Goal: Task Accomplishment & Management: Complete application form

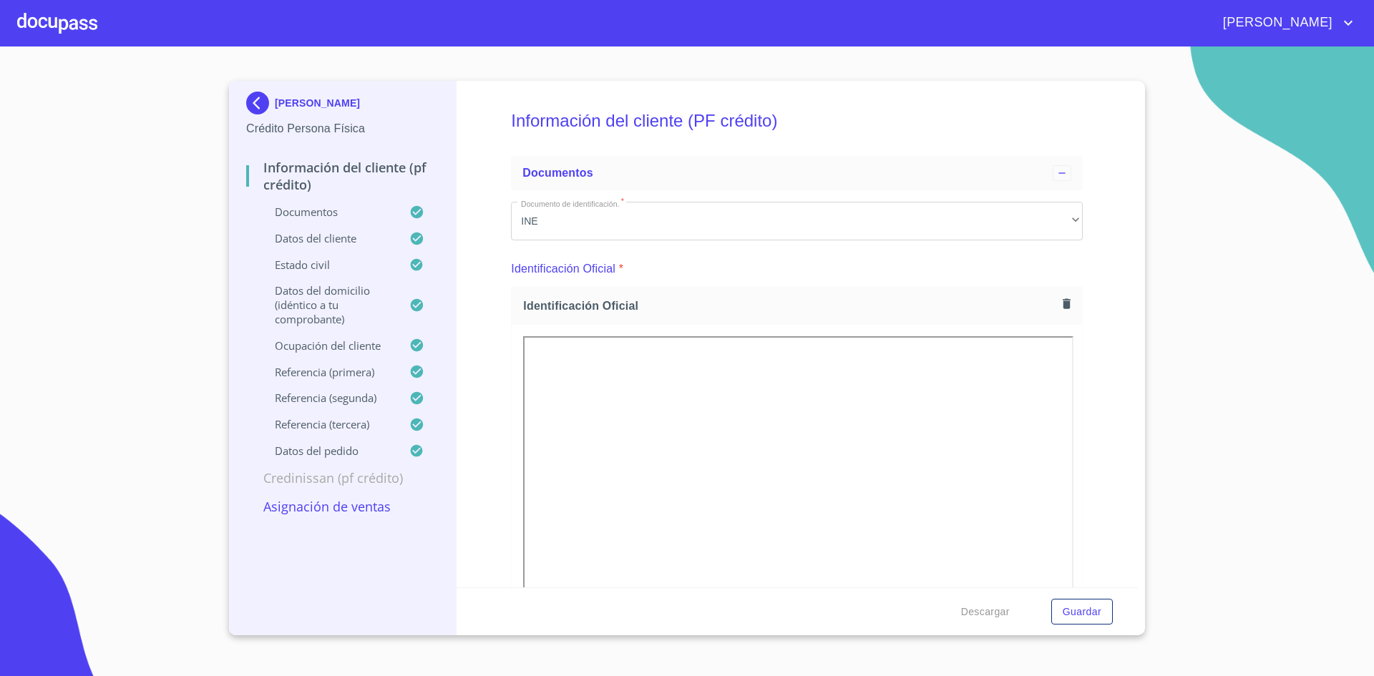
scroll to position [4689, 0]
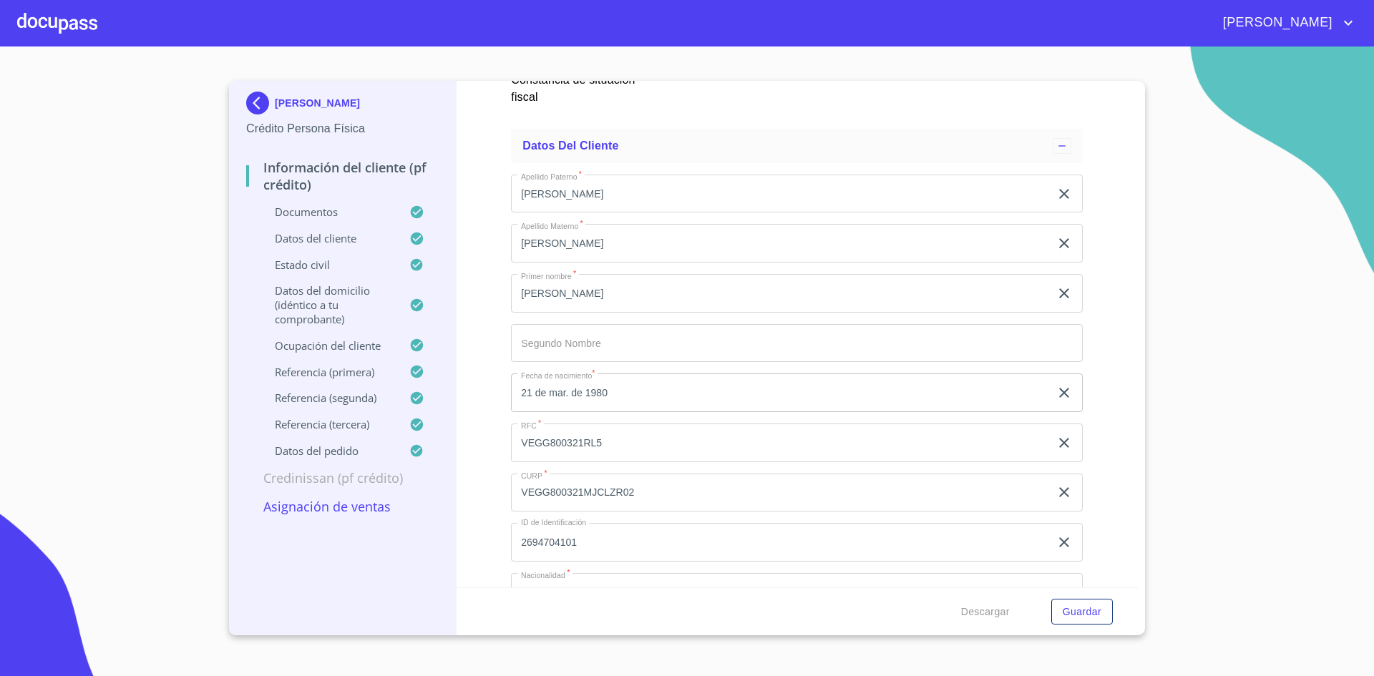
click at [306, 212] on p "Documentos" at bounding box center [327, 212] width 163 height 14
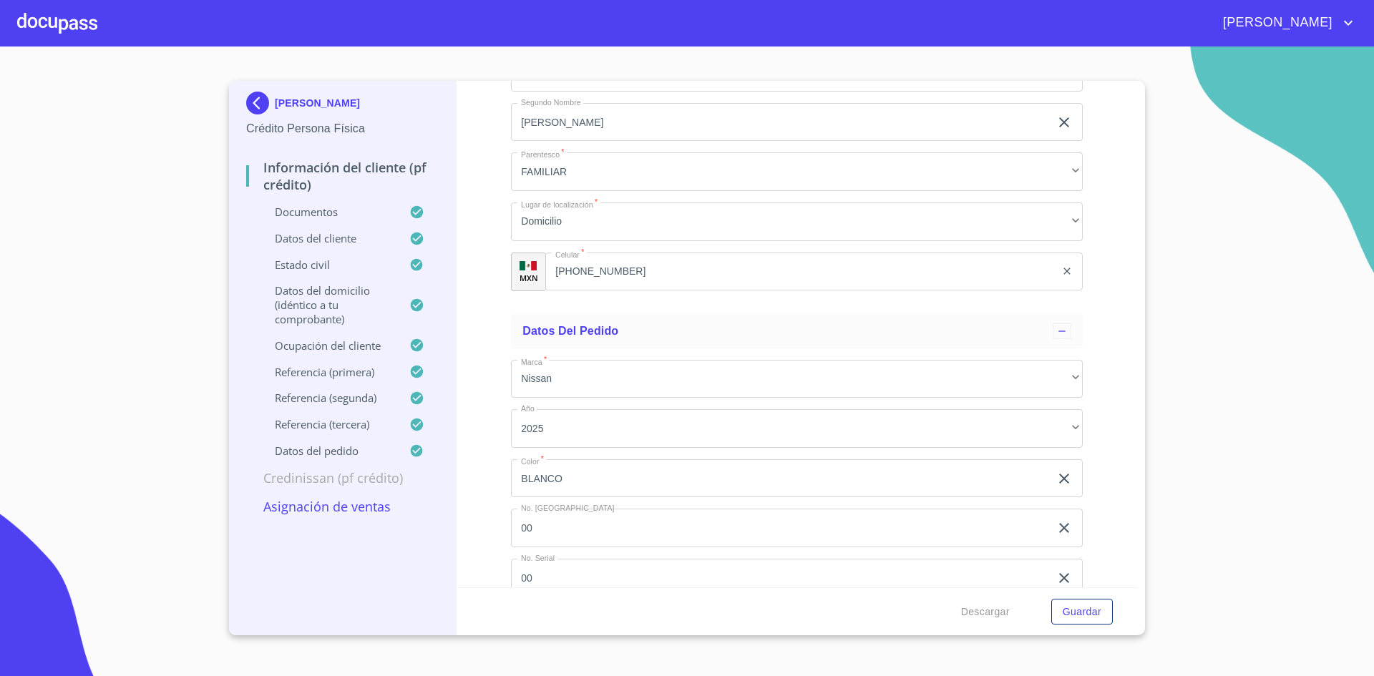
scroll to position [8322, 0]
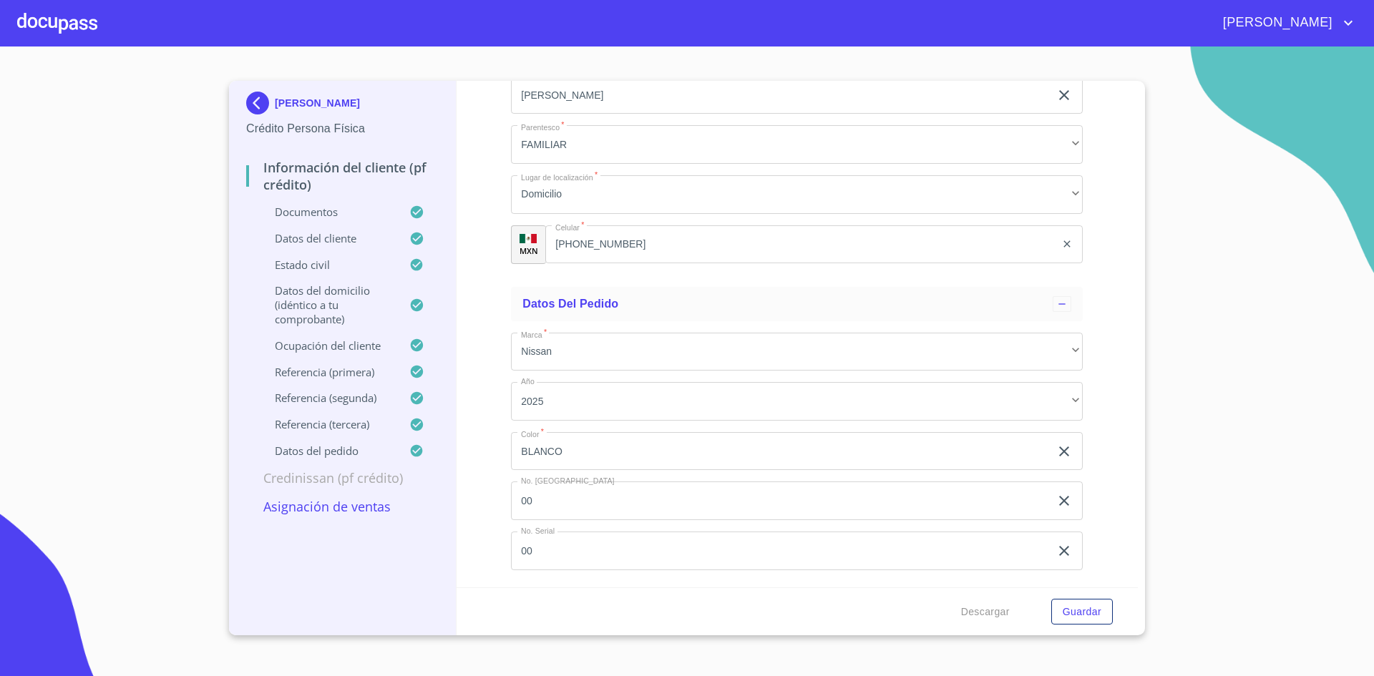
click at [299, 212] on p "Documentos" at bounding box center [327, 212] width 163 height 14
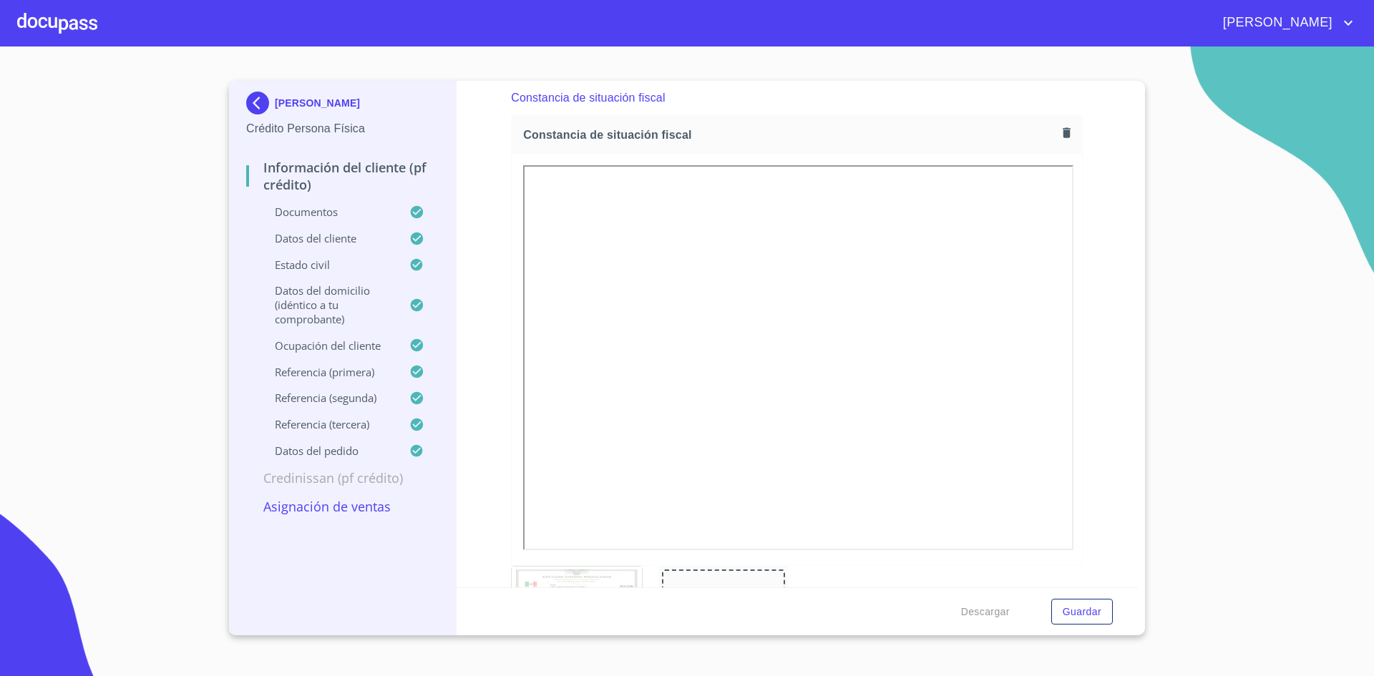
scroll to position [4078, 0]
click at [1063, 131] on icon "button" at bounding box center [1067, 132] width 8 height 10
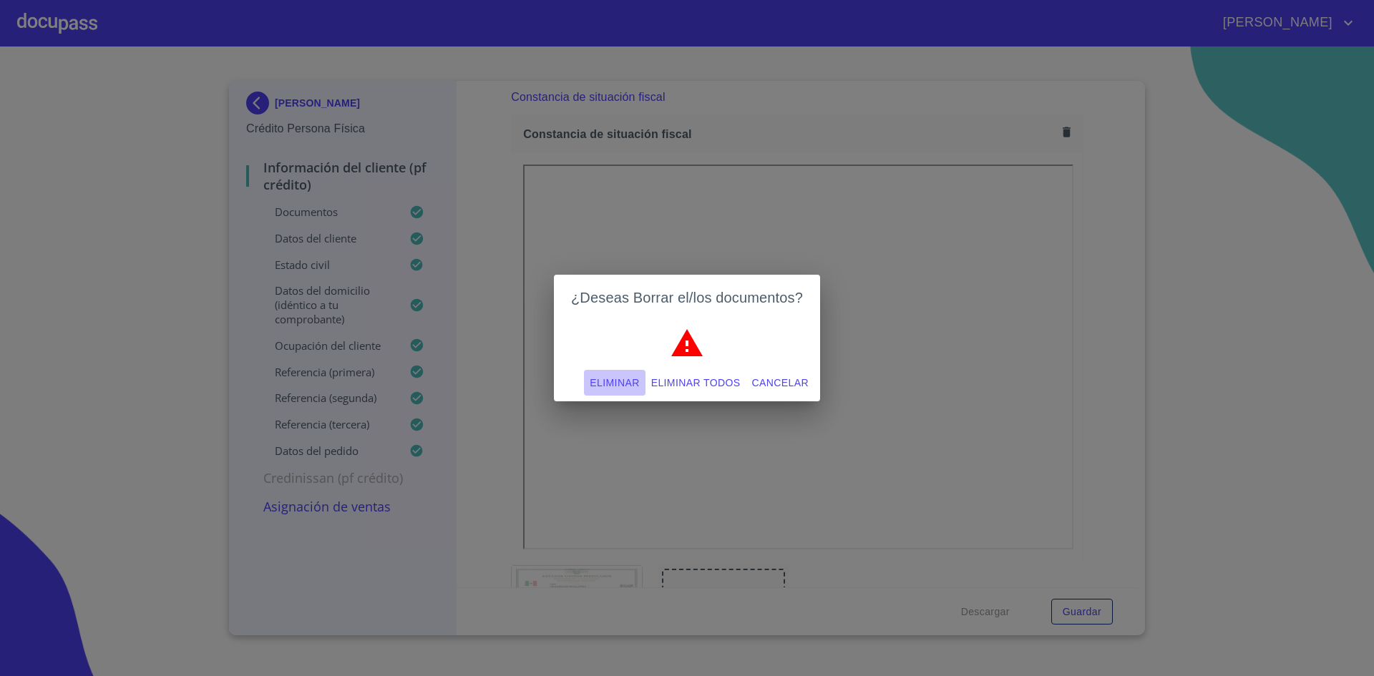
click at [621, 384] on span "Eliminar" at bounding box center [614, 383] width 49 height 18
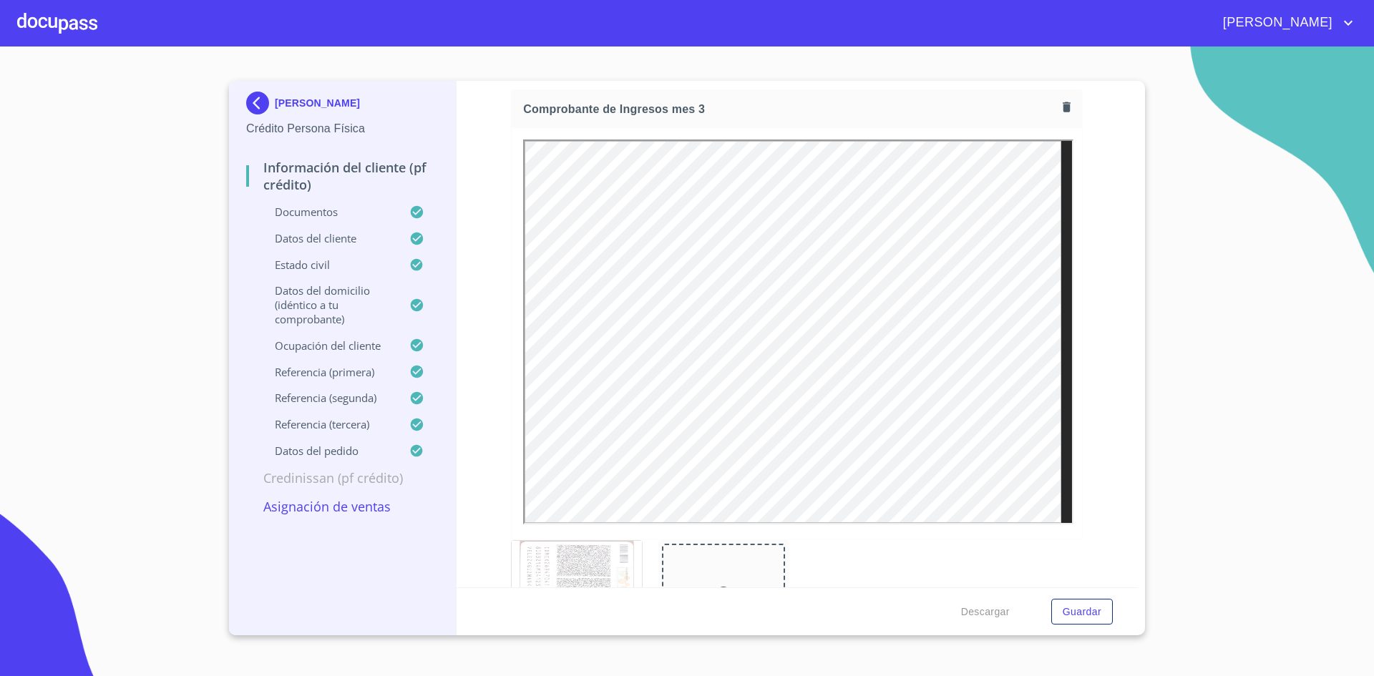
scroll to position [2821, 0]
click at [1087, 608] on span "Guardar" at bounding box center [1082, 612] width 39 height 18
